Goal: Transaction & Acquisition: Purchase product/service

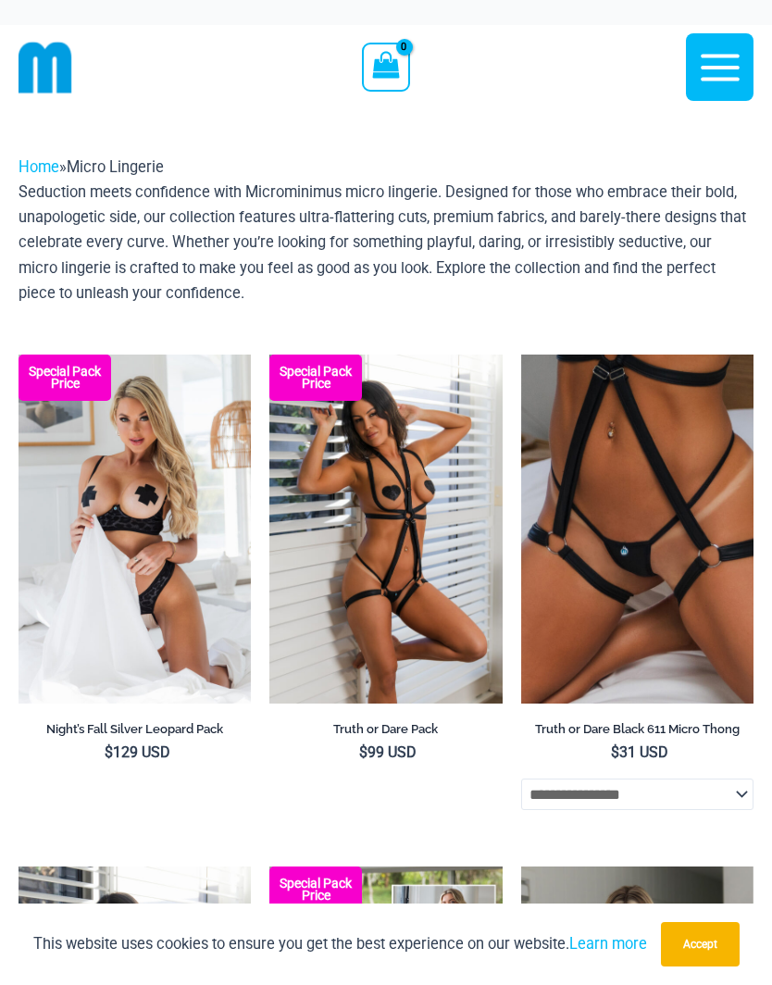
click at [37, 158] on link "Home" at bounding box center [39, 167] width 41 height 18
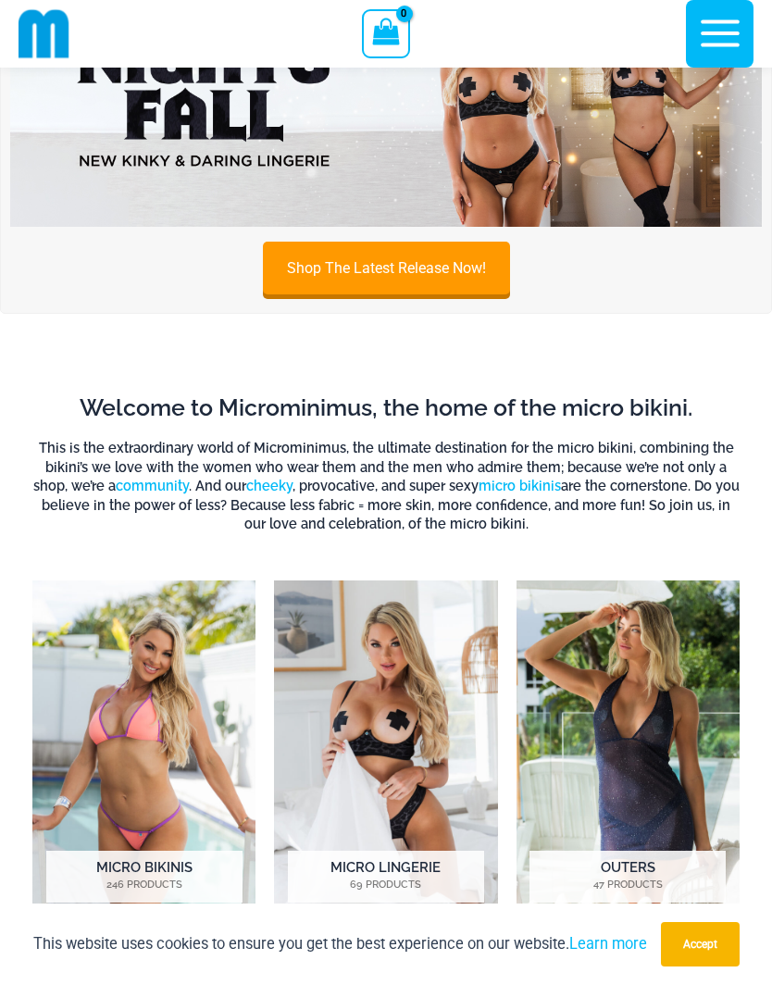
scroll to position [140, 0]
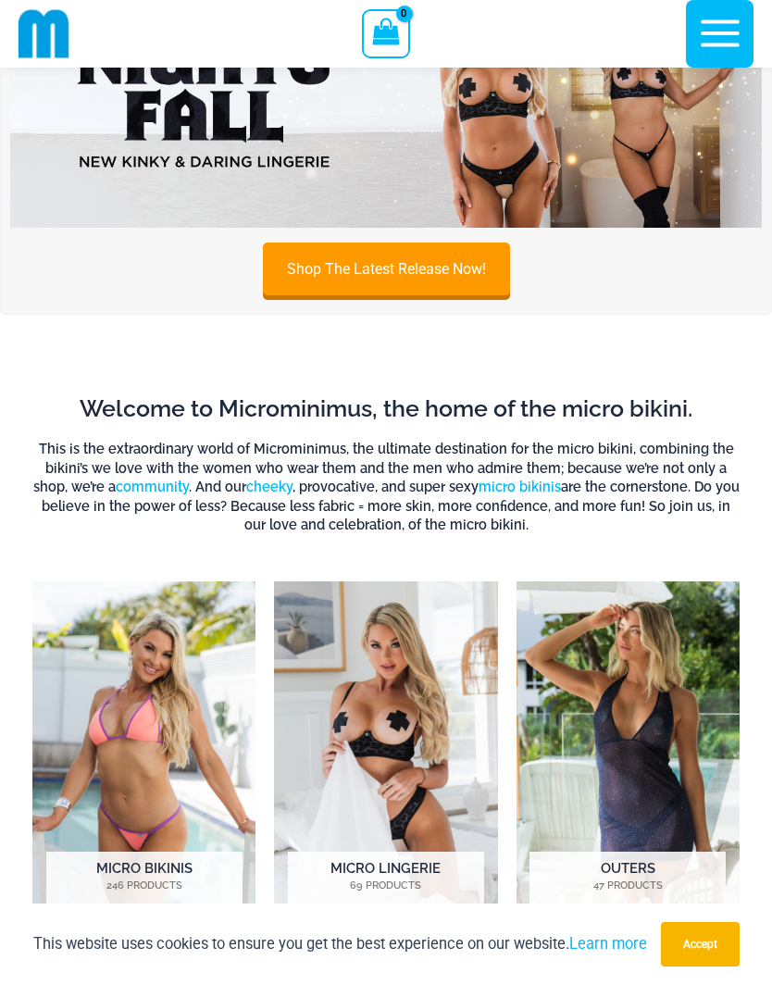
click at [460, 264] on link "Shop The Latest Release Now!" at bounding box center [386, 269] width 247 height 53
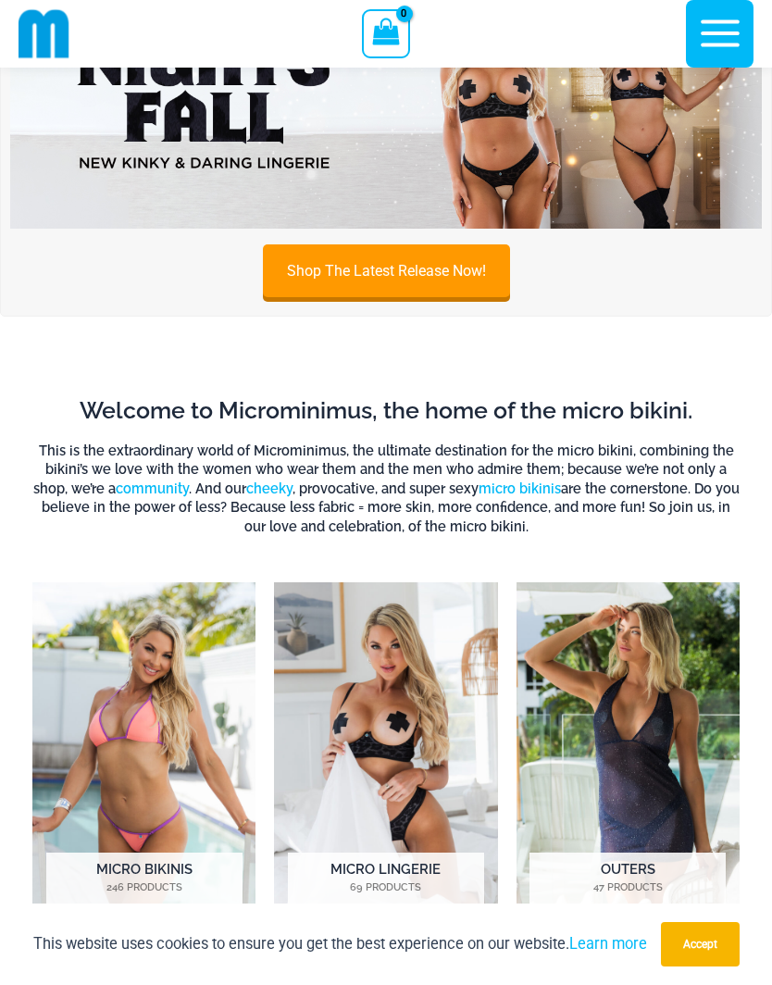
scroll to position [0, 0]
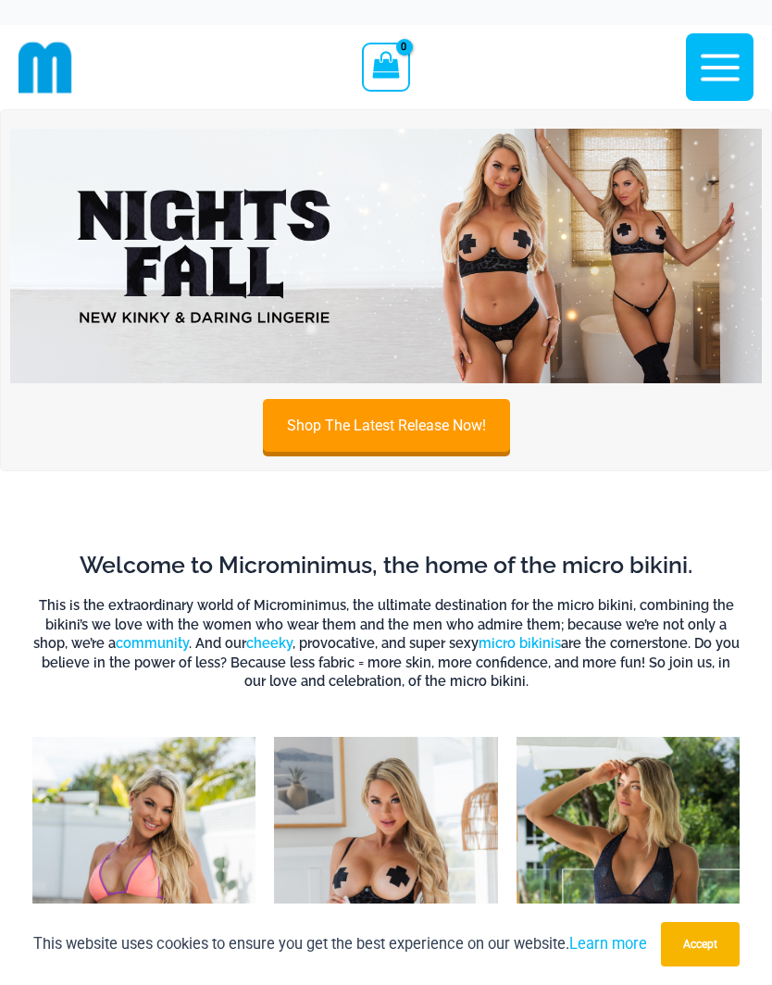
click at [550, 265] on img at bounding box center [386, 257] width 752 height 256
click at [59, 64] on img at bounding box center [46, 68] width 54 height 54
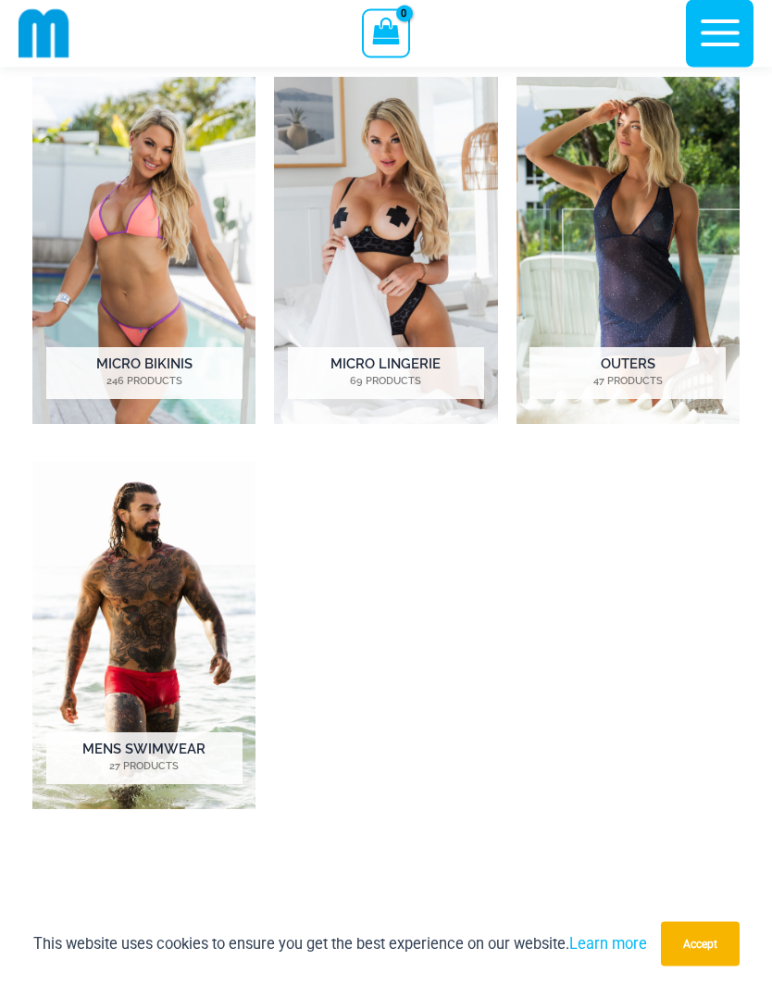
scroll to position [644, 0]
click at [639, 249] on img "Visit product category Outers" at bounding box center [628, 250] width 223 height 347
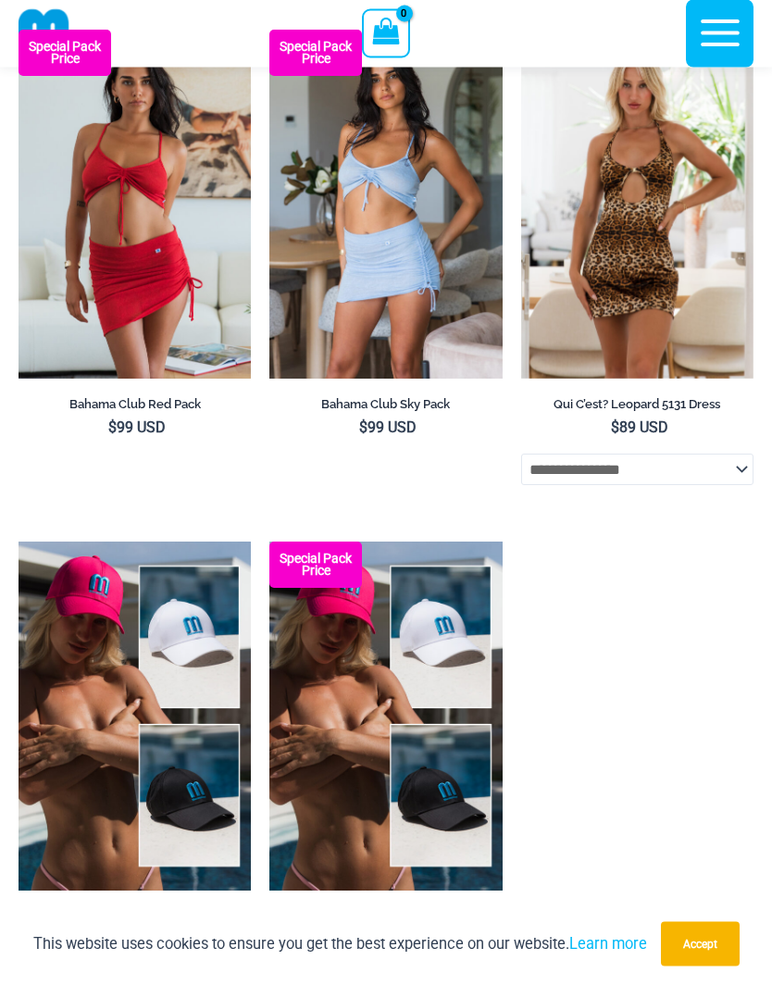
scroll to position [4680, 0]
